Goal: Task Accomplishment & Management: Manage account settings

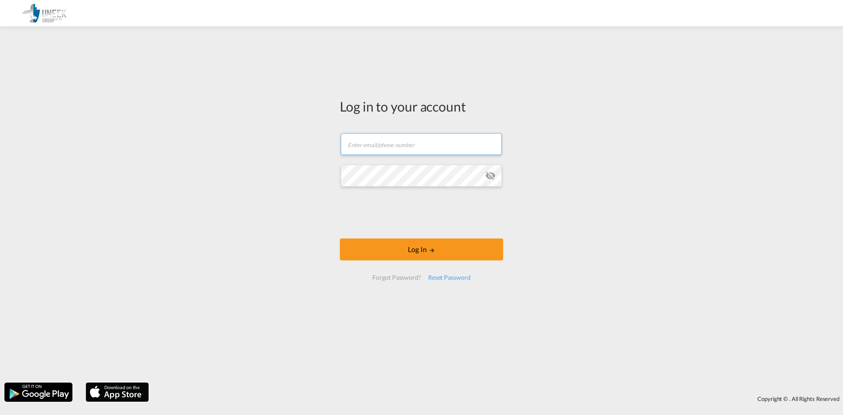
type input "[EMAIL_ADDRESS][DOMAIN_NAME]"
click at [490, 173] on md-icon "icon-eye-off" at bounding box center [490, 175] width 11 height 11
click at [264, 193] on div "Log in to your account [EMAIL_ADDRESS][DOMAIN_NAME] Log In Forgot Password? Res…" at bounding box center [421, 204] width 843 height 347
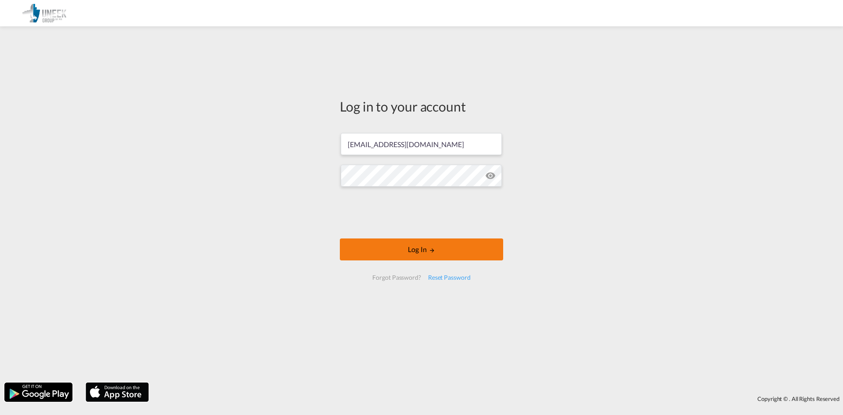
click at [433, 247] on button "Log In" at bounding box center [421, 249] width 163 height 22
